Goal: Find specific page/section: Find specific page/section

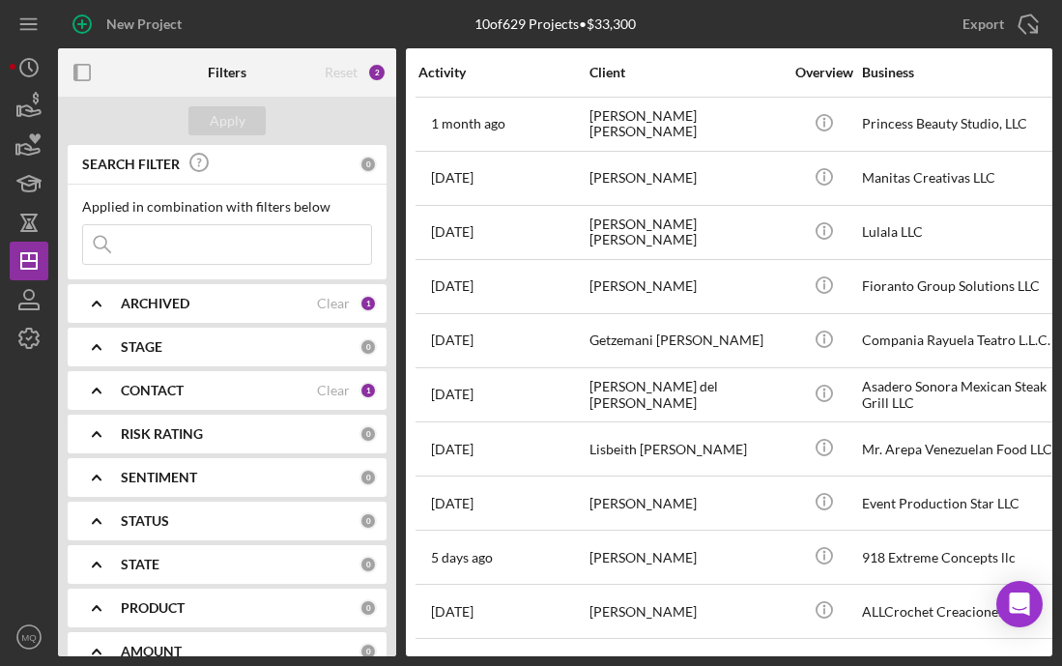
click at [260, 304] on div "ARCHIVED" at bounding box center [219, 303] width 196 height 15
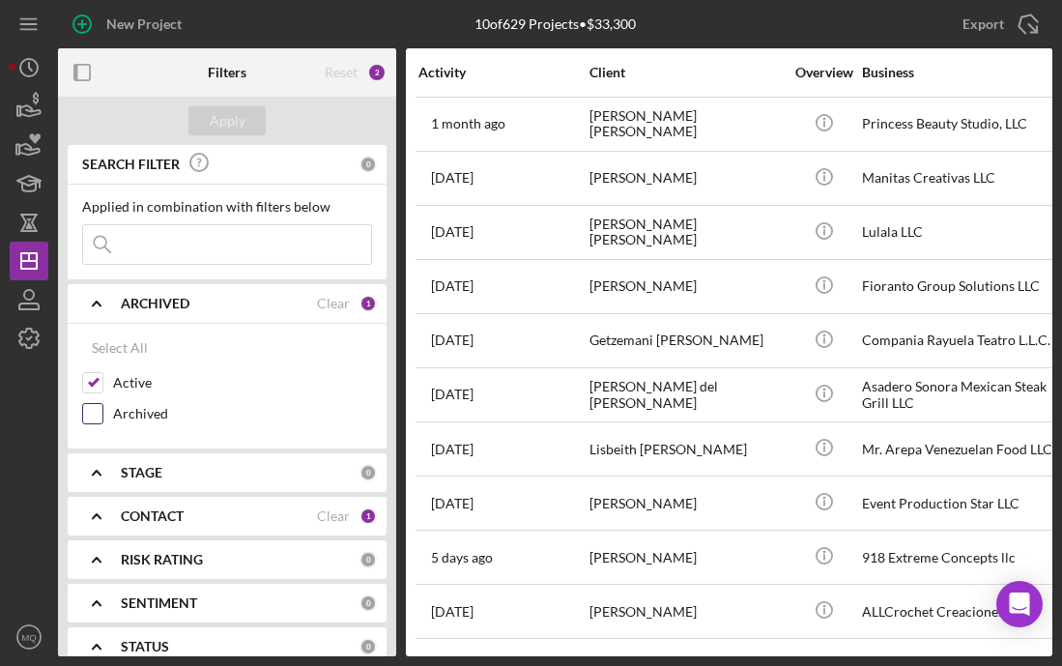
click at [93, 416] on input "Archived" at bounding box center [92, 413] width 19 height 19
checkbox input "true"
click at [216, 241] on input at bounding box center [227, 244] width 288 height 39
type input "[PERSON_NAME]"
click at [195, 123] on button "Apply" at bounding box center [226, 120] width 77 height 29
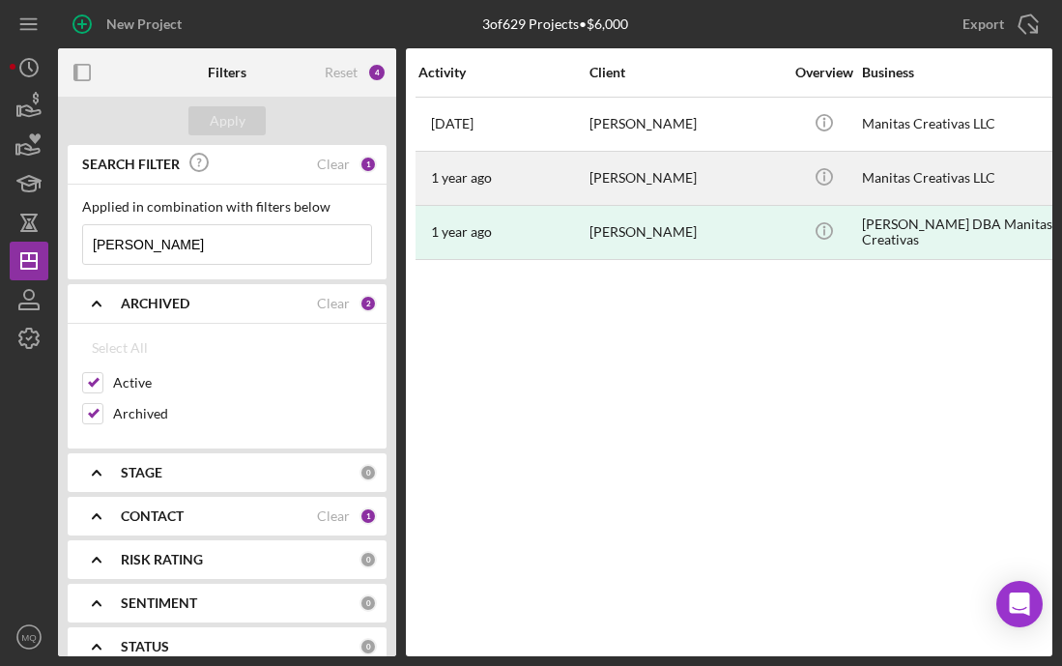
click at [624, 189] on div "[PERSON_NAME]" at bounding box center [685, 178] width 193 height 51
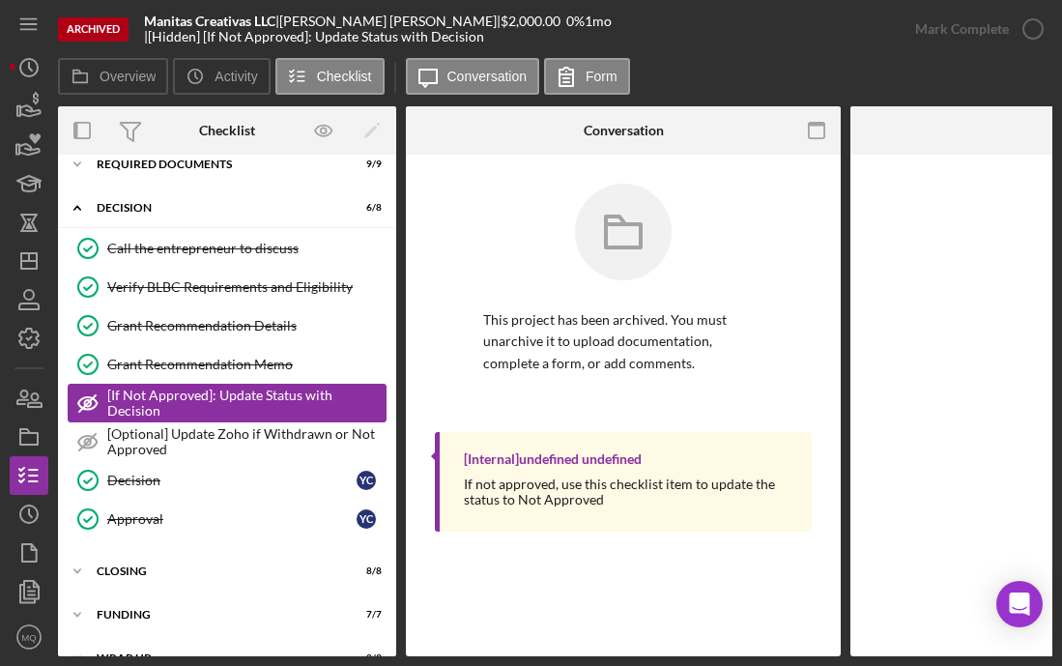
scroll to position [62, 0]
click at [157, 562] on div "Icon/Expander Closing 8 / 8" at bounding box center [227, 571] width 338 height 39
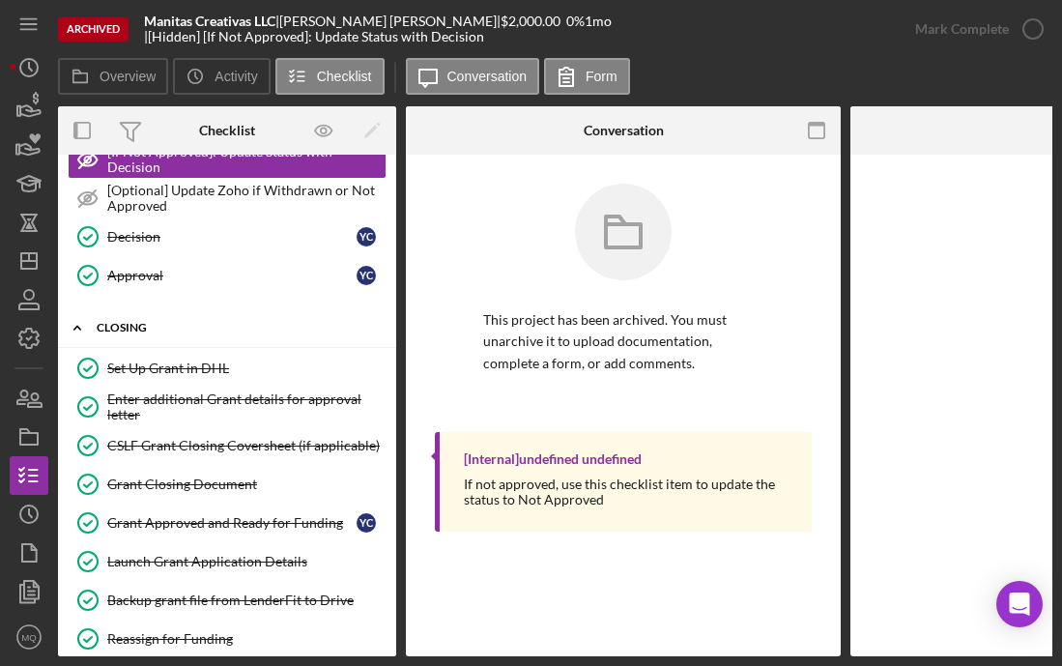
scroll to position [419, 0]
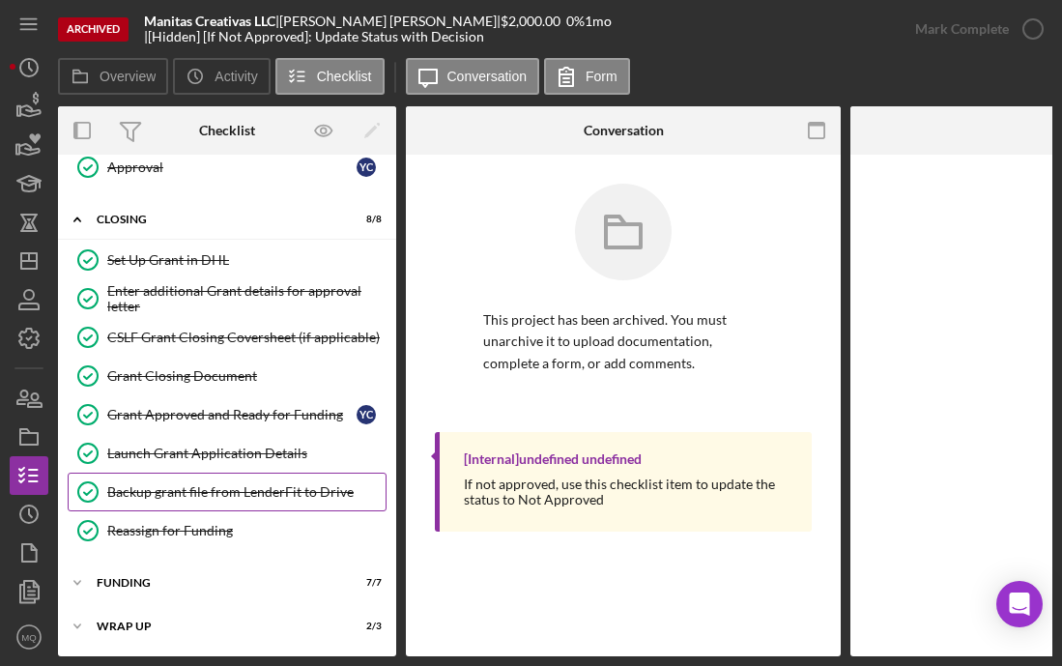
click at [249, 486] on div "Backup grant file from LenderFit to Drive" at bounding box center [246, 491] width 278 height 15
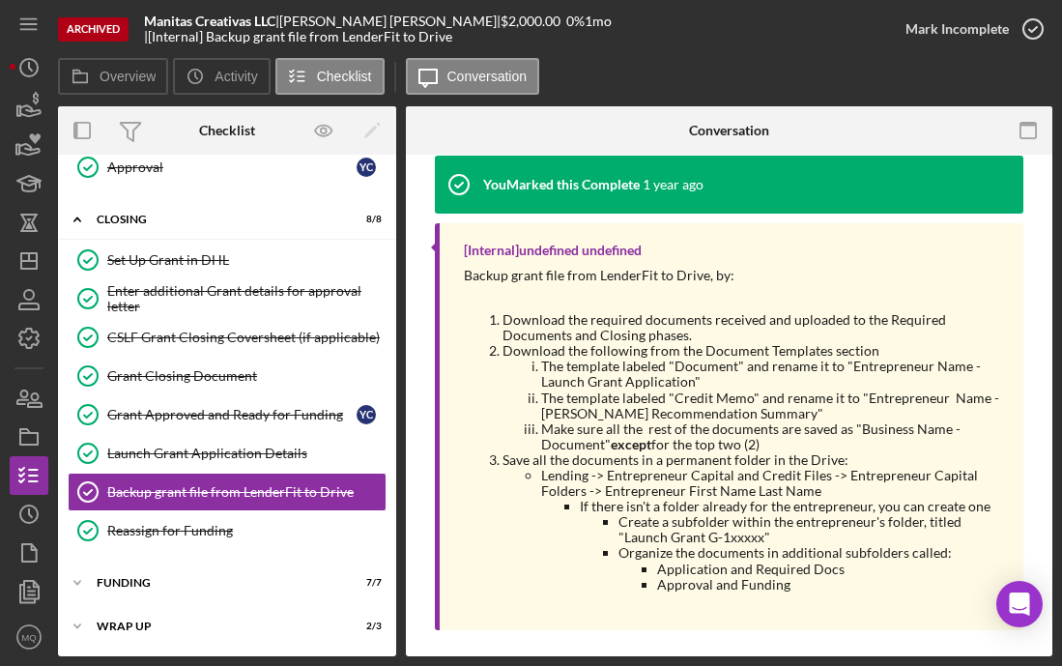
scroll to position [268, 0]
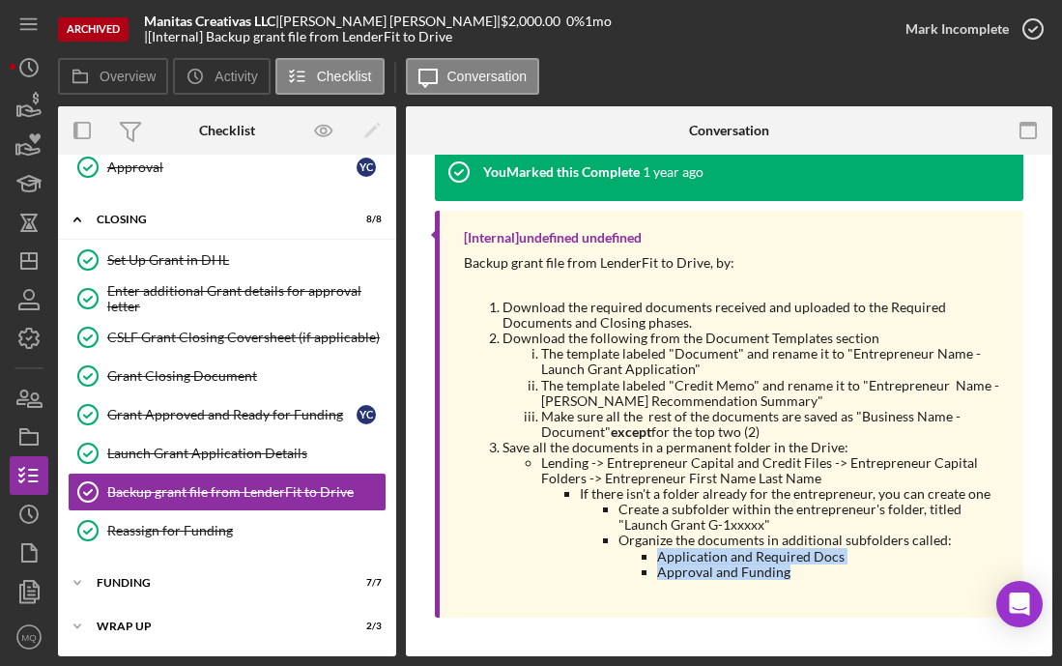
drag, startPoint x: 642, startPoint y: 558, endPoint x: 803, endPoint y: 581, distance: 162.9
click at [803, 581] on div "Backup grant file from LenderFit to Drive, by: Download the required documents …" at bounding box center [734, 424] width 540 height 338
copy ul "Application and Required Docs Approval and Funding"
click at [36, 268] on polygon "button" at bounding box center [28, 260] width 15 height 15
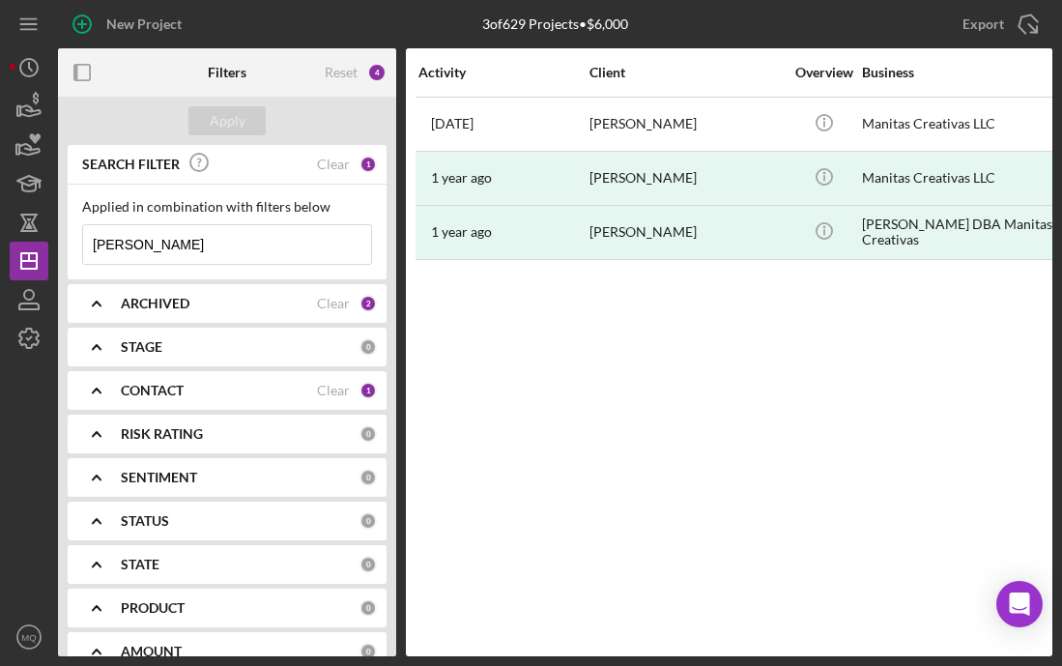
drag, startPoint x: 158, startPoint y: 252, endPoint x: 4, endPoint y: 232, distance: 155.9
click at [3, 232] on div "New Project 3 of 629 Projects • $6,000 [PERSON_NAME] Export Icon/Export Filters…" at bounding box center [531, 333] width 1062 height 666
click at [232, 301] on div "ARCHIVED" at bounding box center [219, 303] width 196 height 15
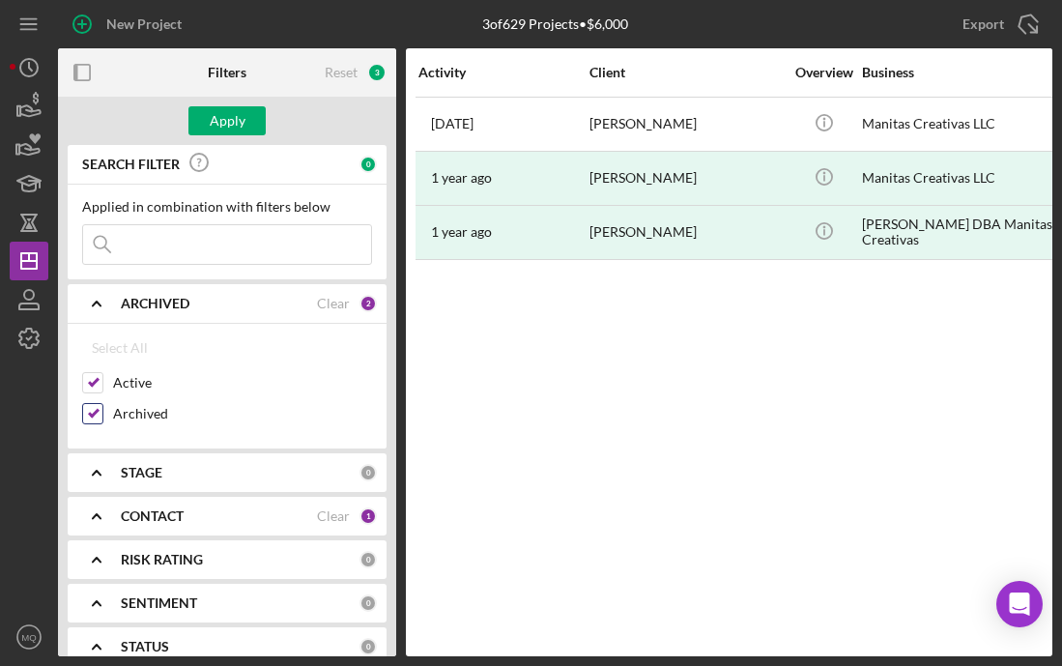
click at [100, 415] on input "Archived" at bounding box center [92, 413] width 19 height 19
checkbox input "false"
click at [247, 118] on button "Apply" at bounding box center [226, 120] width 77 height 29
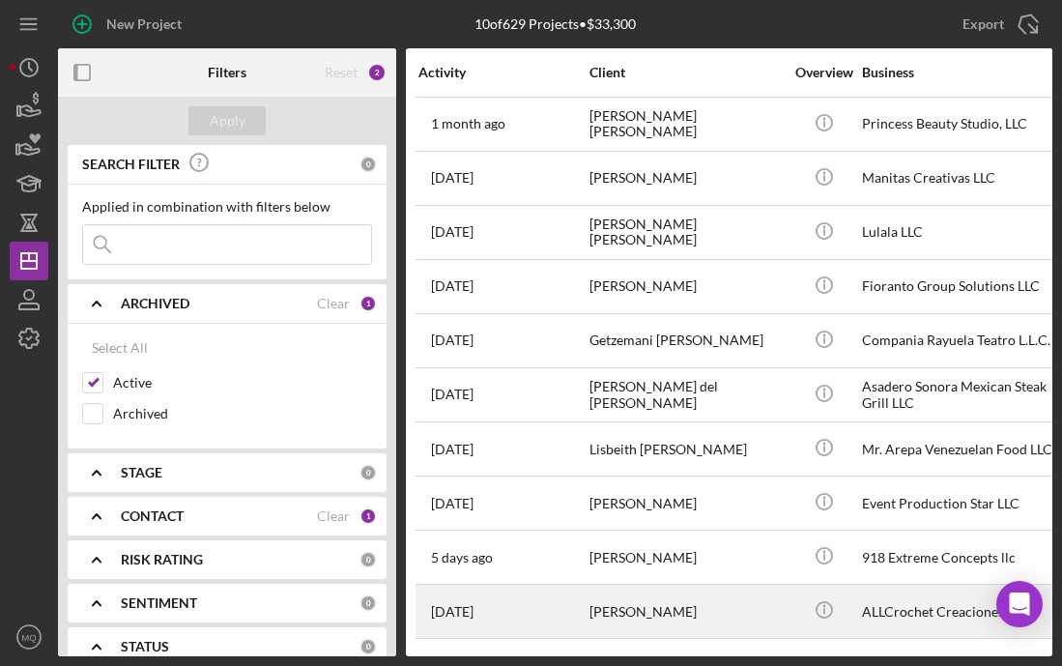
click at [712, 607] on div "[PERSON_NAME]" at bounding box center [685, 611] width 193 height 51
